Goal: Find specific page/section: Find specific page/section

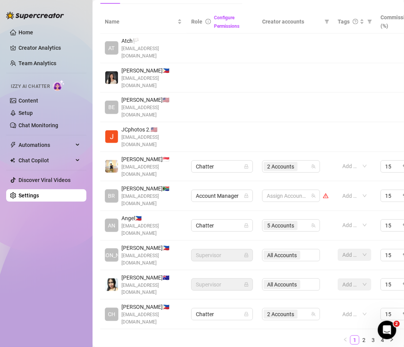
scroll to position [178, 0]
click at [360, 336] on link "2" at bounding box center [364, 340] width 8 height 8
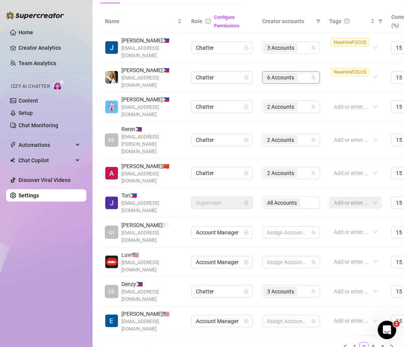
click at [311, 77] on div "6 Accounts" at bounding box center [291, 77] width 58 height 12
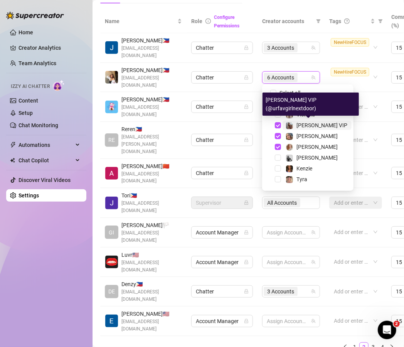
click at [303, 122] on span "[PERSON_NAME] VIP" at bounding box center [322, 125] width 51 height 6
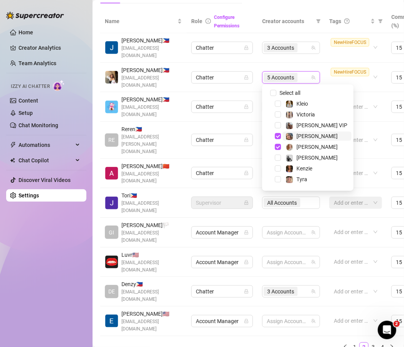
click at [301, 134] on span "[PERSON_NAME]" at bounding box center [317, 136] width 41 height 6
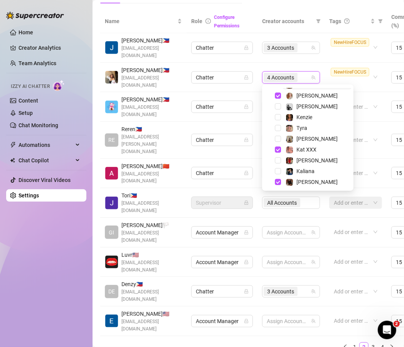
scroll to position [58, 0]
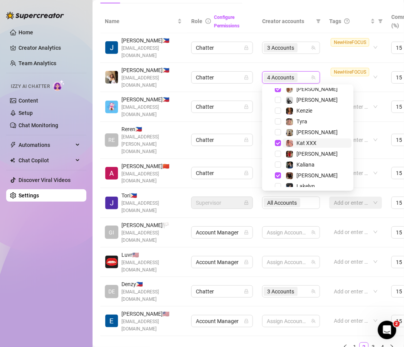
click at [299, 145] on span "Kat XXX" at bounding box center [307, 143] width 20 height 6
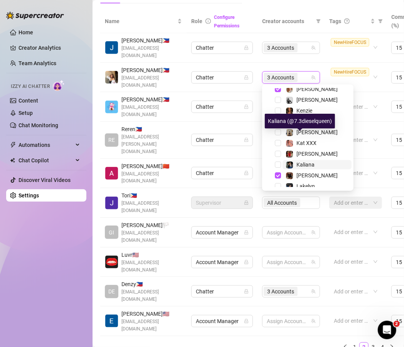
scroll to position [84, 0]
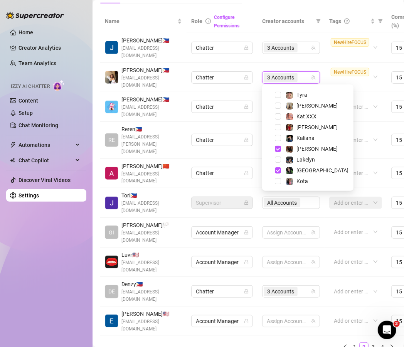
click at [261, 294] on div "Name Role Configure Permissions Creator accounts Tags Commission (%) Hourly rat…" at bounding box center [248, 184] width 296 height 348
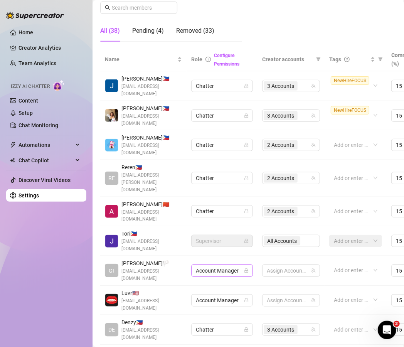
scroll to position [134, 0]
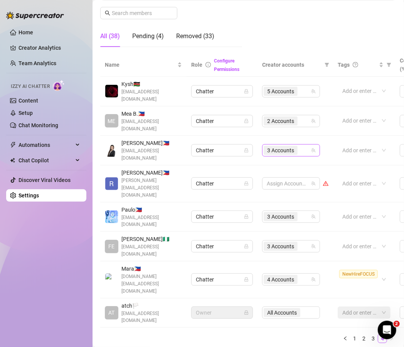
click at [309, 145] on div "3 Accounts" at bounding box center [287, 150] width 47 height 11
